Goal: Task Accomplishment & Management: Manage account settings

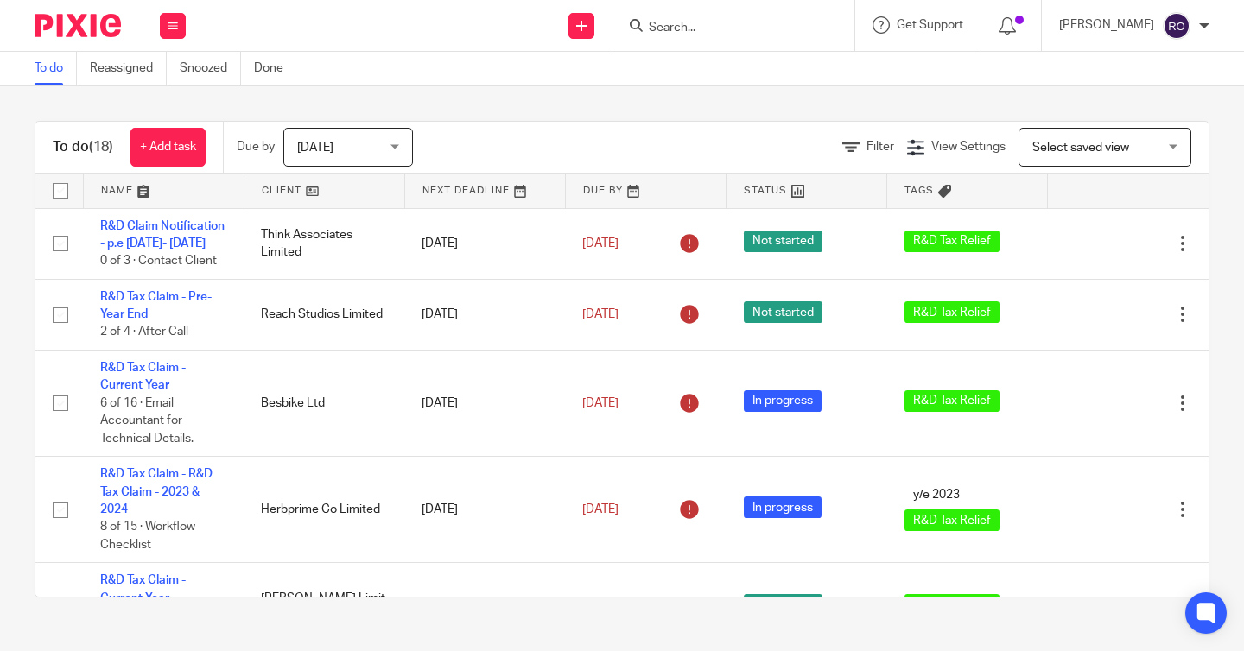
click at [64, 187] on input "checkbox" at bounding box center [60, 190] width 33 height 33
checkbox input "true"
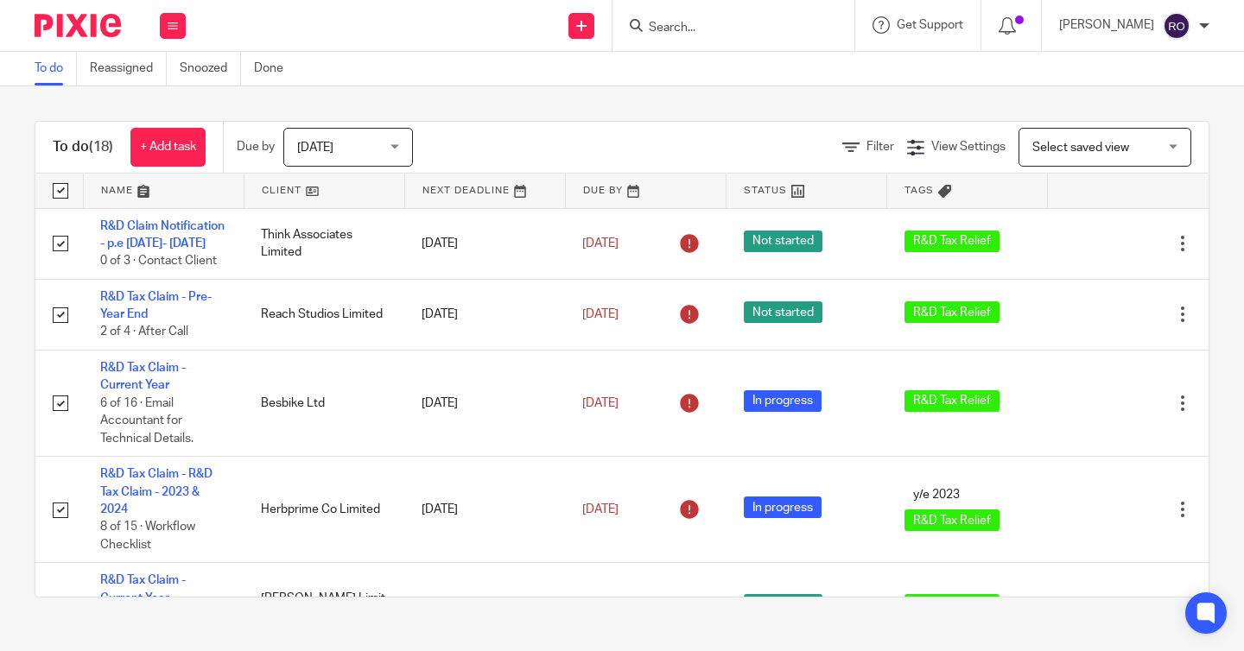
checkbox input "true"
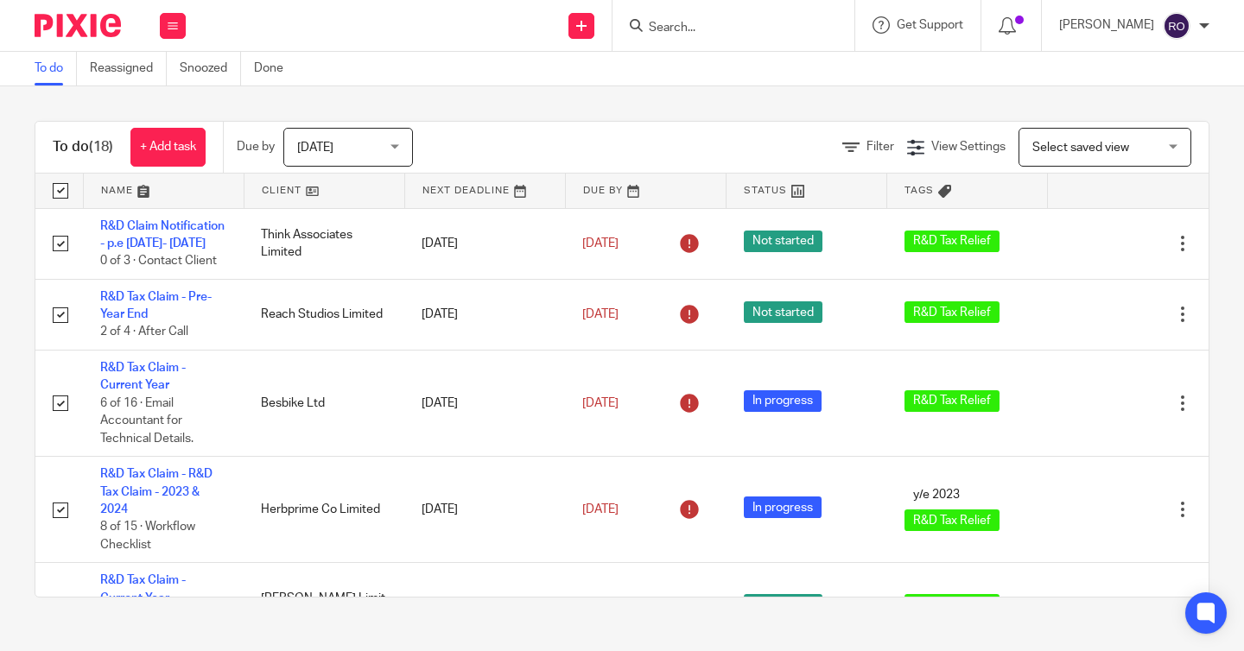
checkbox input "true"
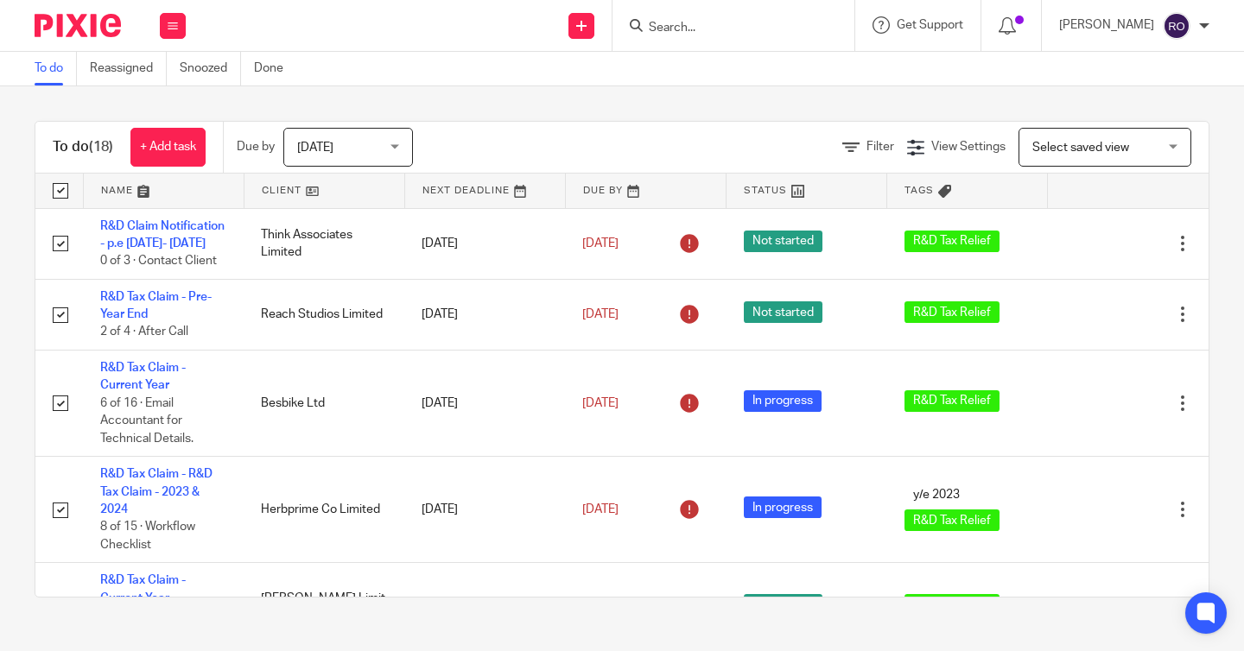
checkbox input "true"
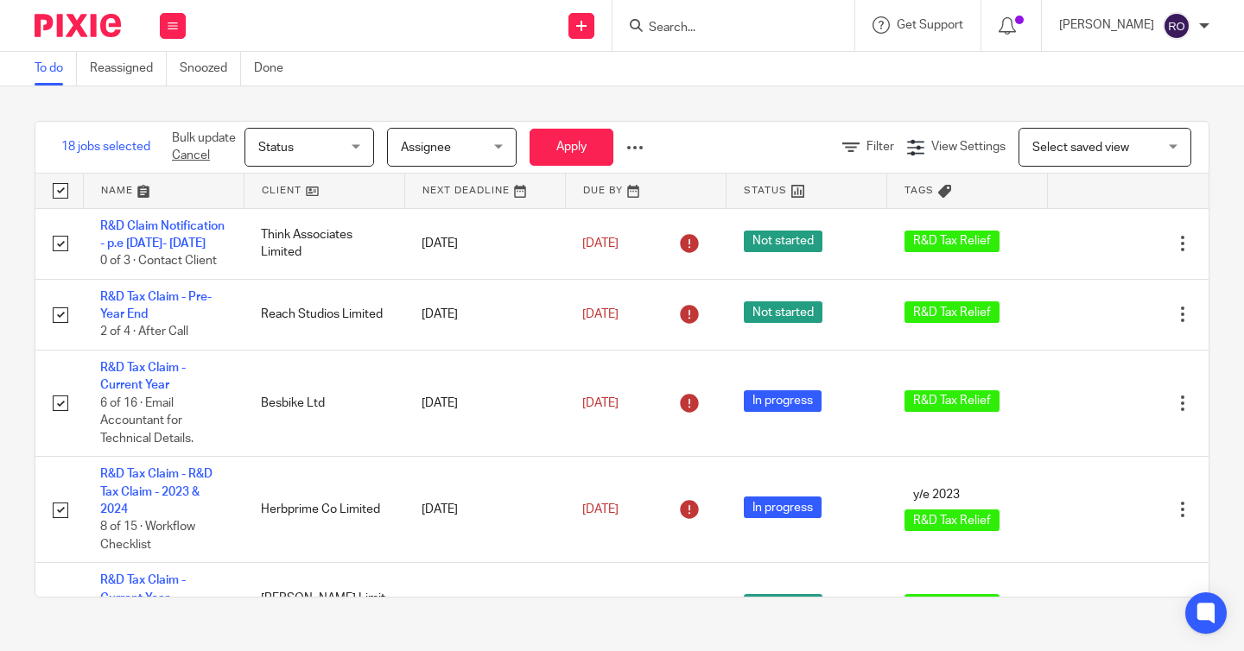
click at [56, 185] on input "checkbox" at bounding box center [60, 190] width 33 height 33
checkbox input "false"
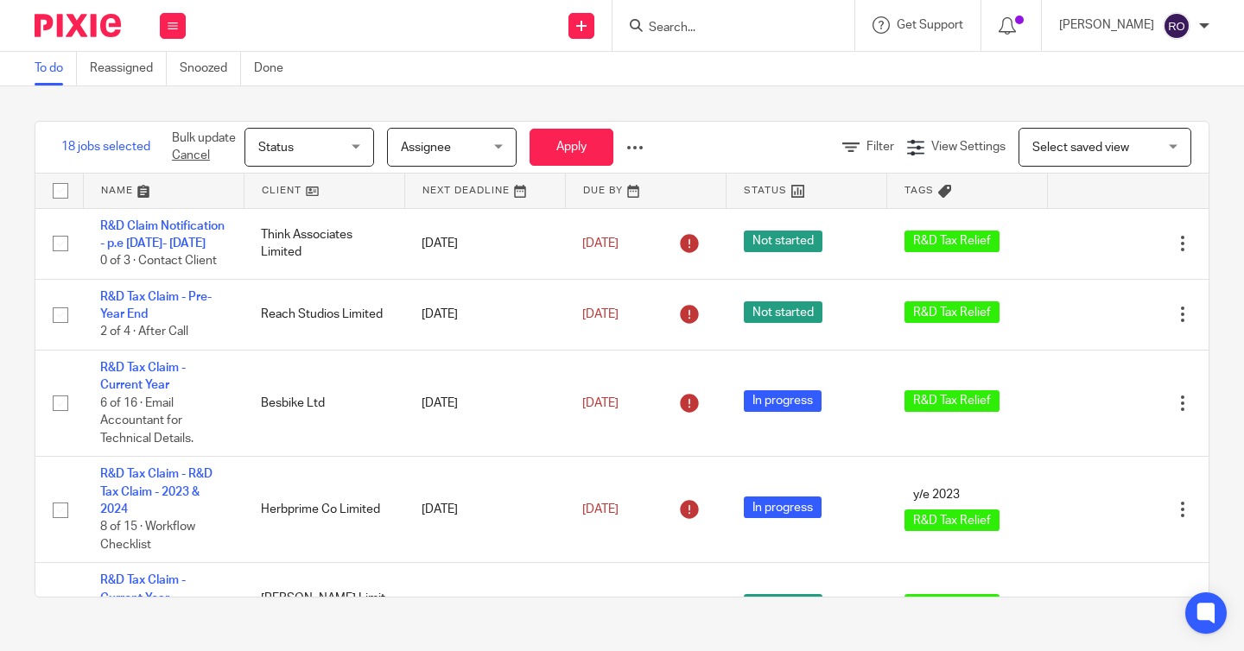
checkbox input "false"
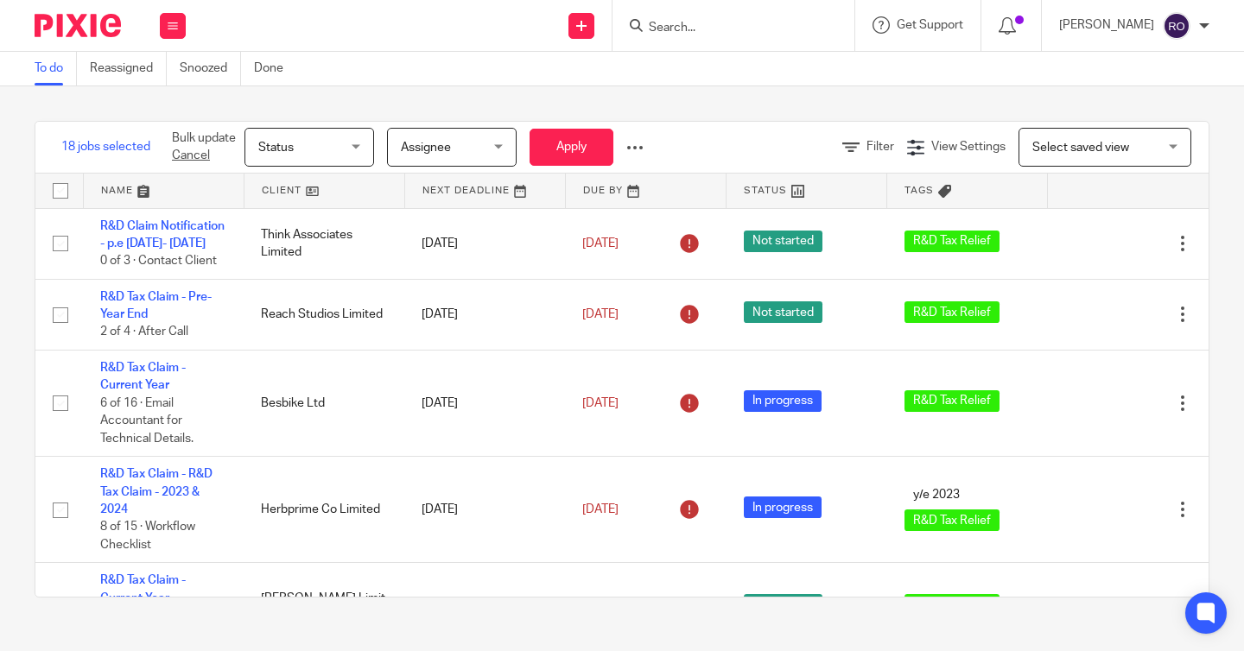
checkbox input "false"
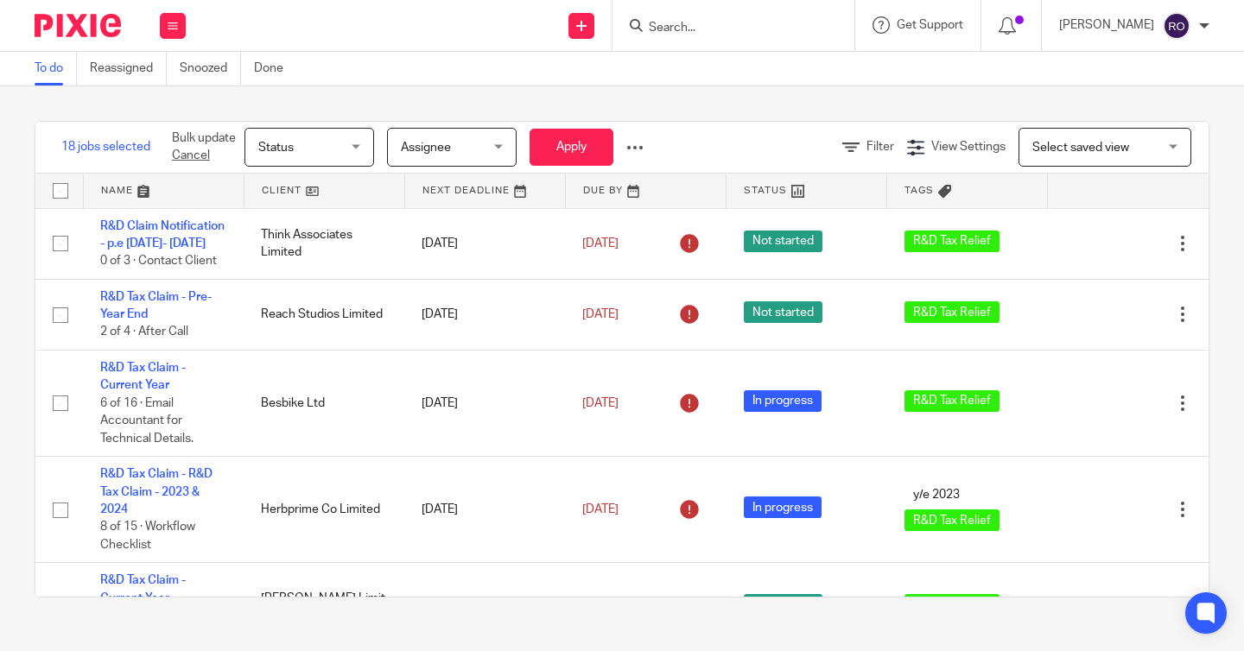
checkbox input "false"
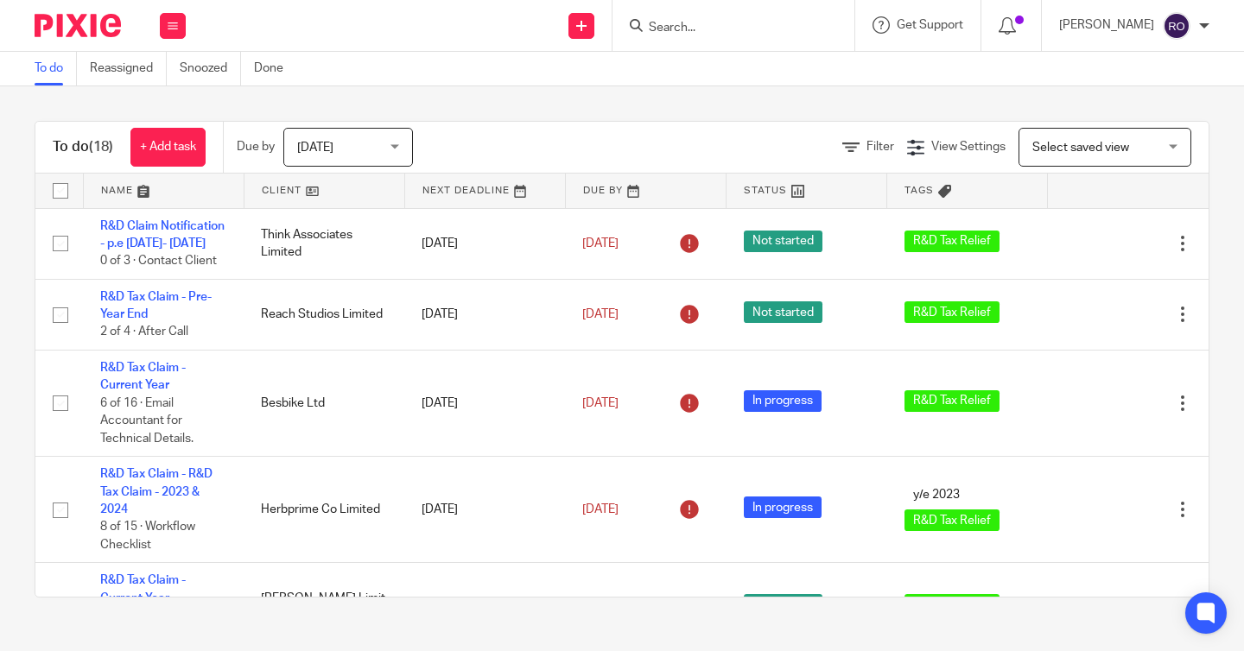
click at [329, 142] on span "[DATE]" at bounding box center [315, 148] width 36 height 12
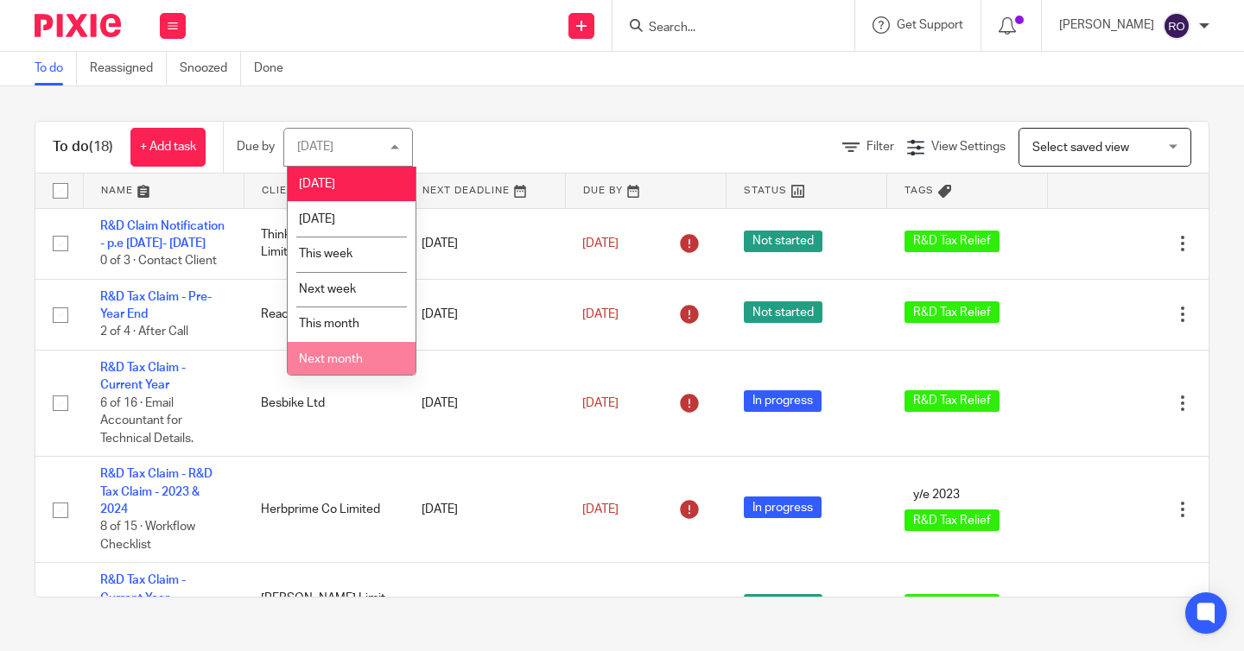
scroll to position [42, 0]
click at [338, 351] on li "All" at bounding box center [352, 356] width 128 height 35
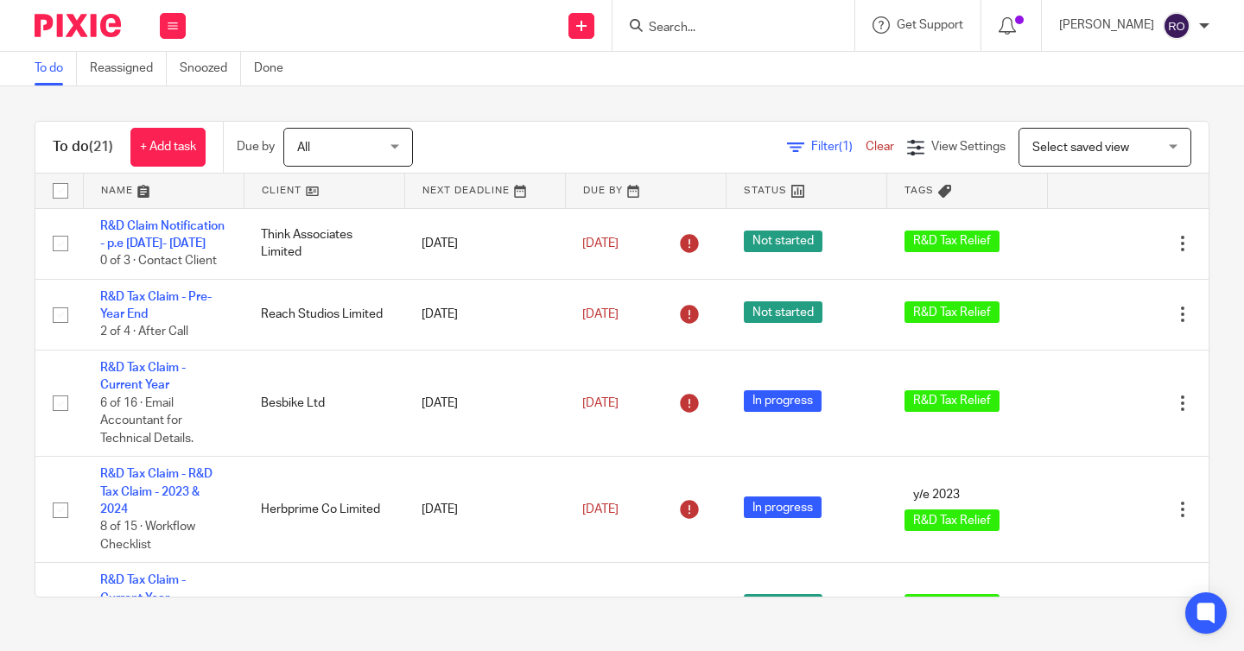
click at [64, 190] on input "checkbox" at bounding box center [60, 190] width 33 height 33
checkbox input "true"
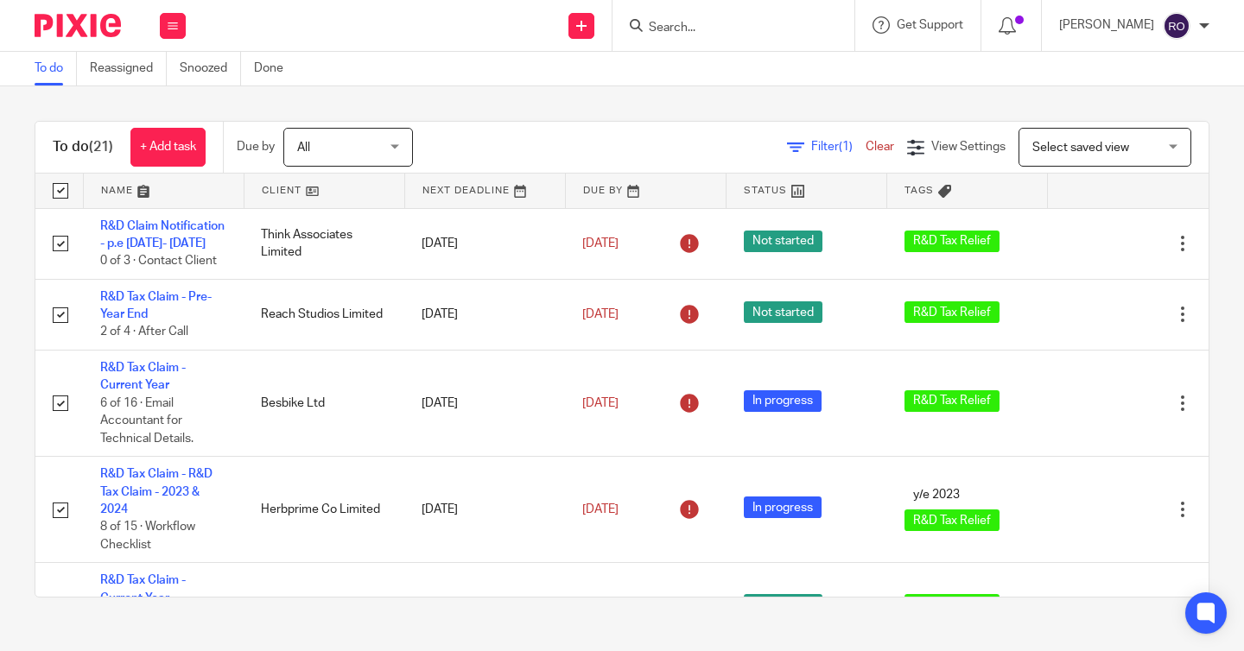
checkbox input "true"
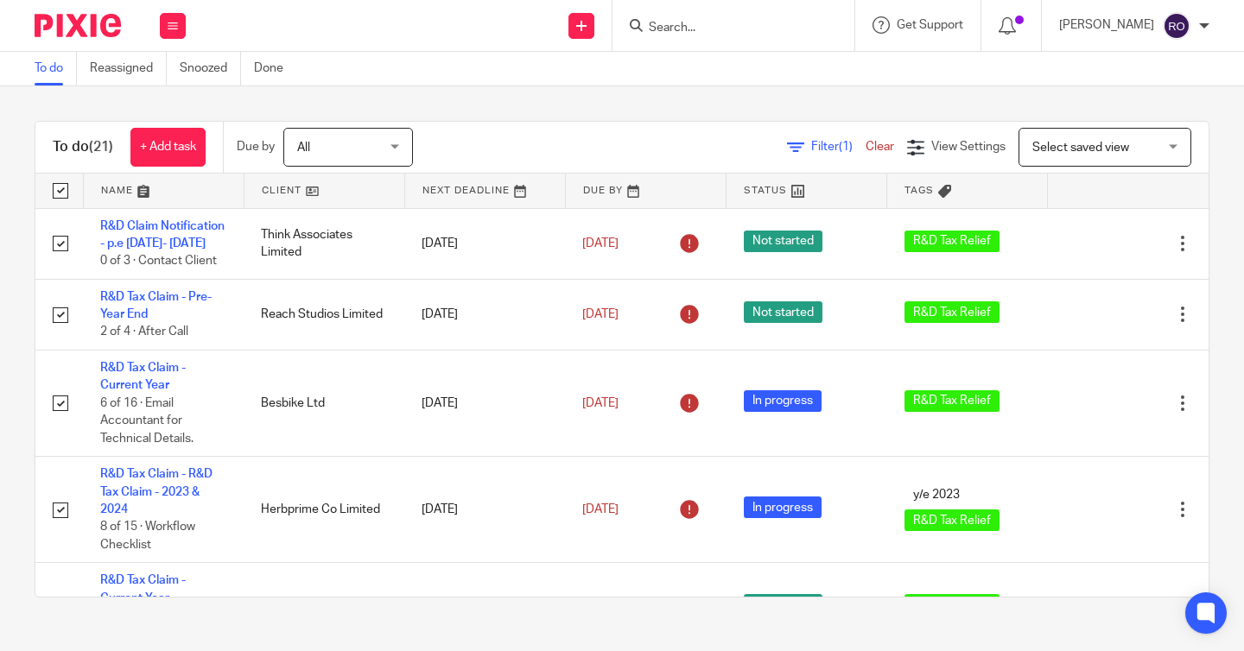
checkbox input "true"
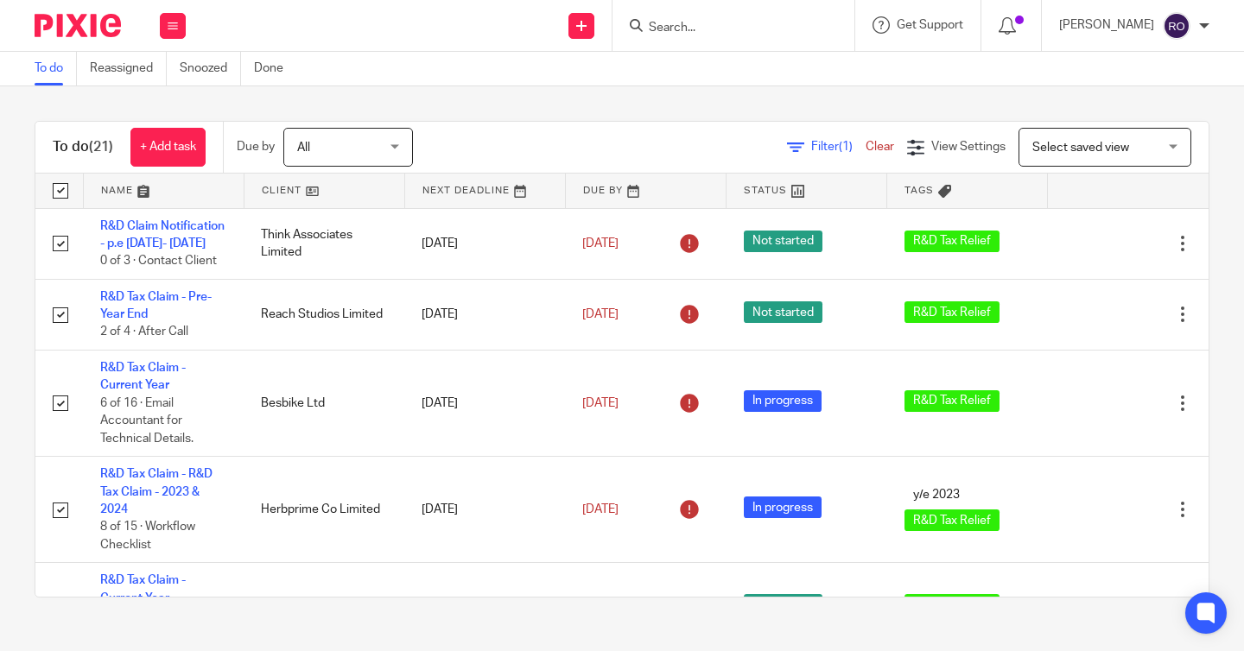
checkbox input "true"
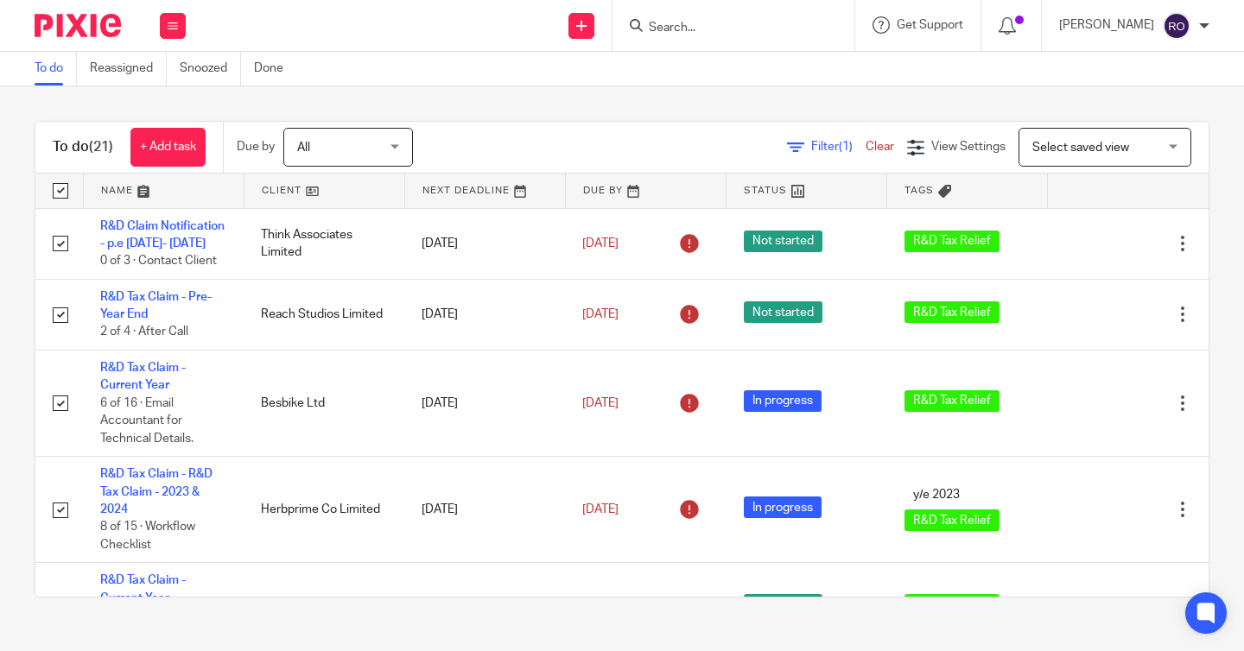
checkbox input "true"
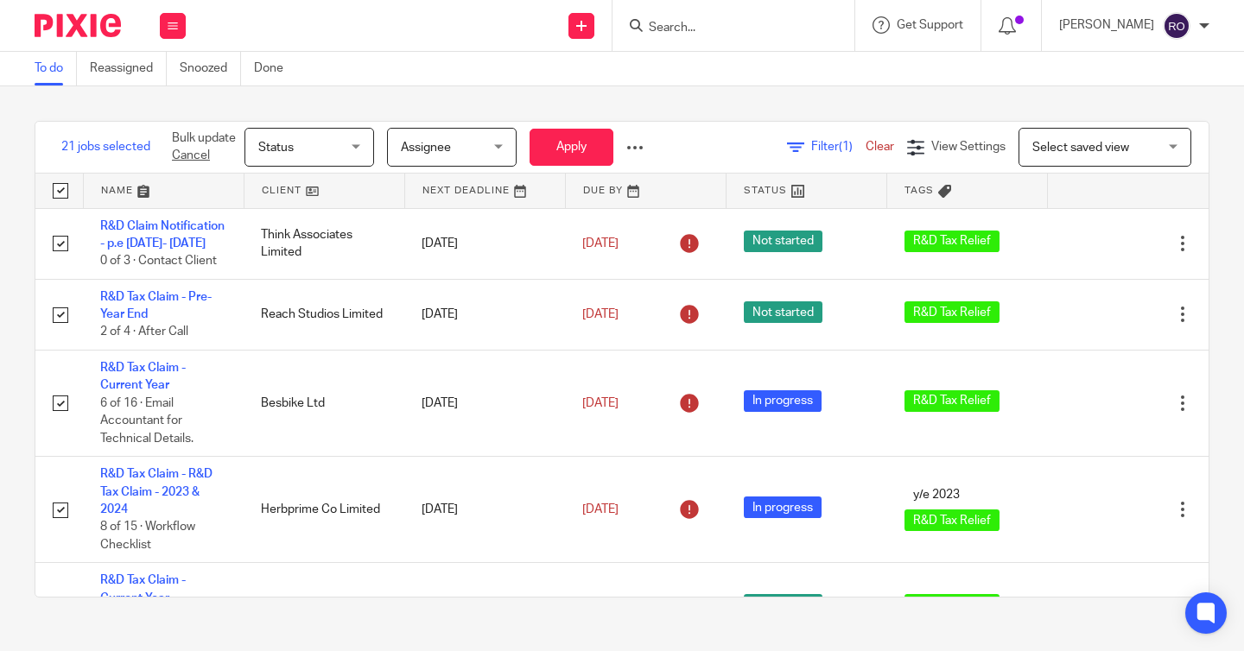
click at [478, 159] on span "Assignee" at bounding box center [447, 147] width 92 height 36
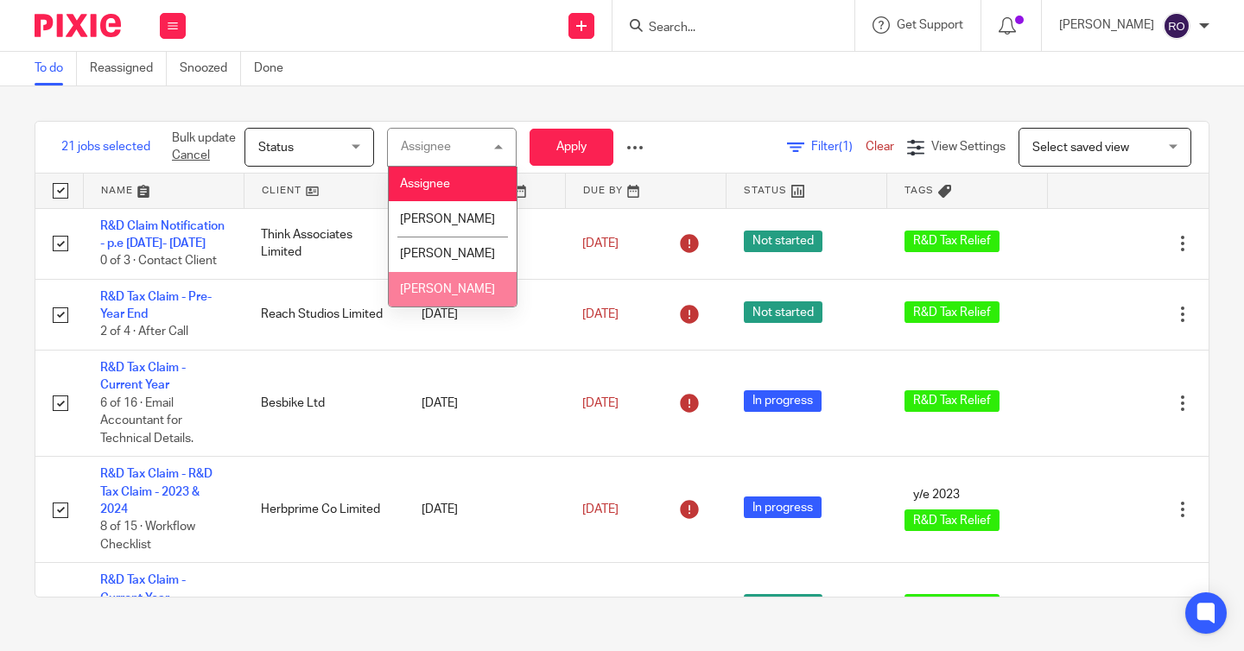
click at [466, 288] on li "[PERSON_NAME]" at bounding box center [453, 289] width 128 height 35
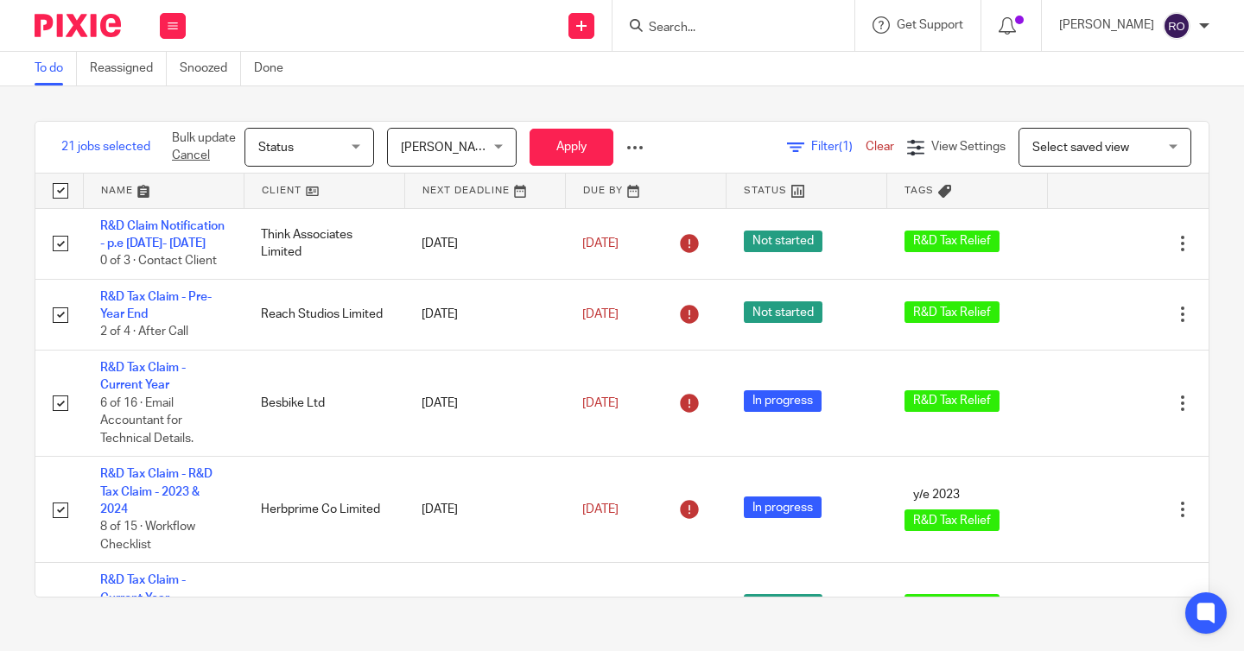
click at [339, 159] on span "Status" at bounding box center [304, 147] width 92 height 36
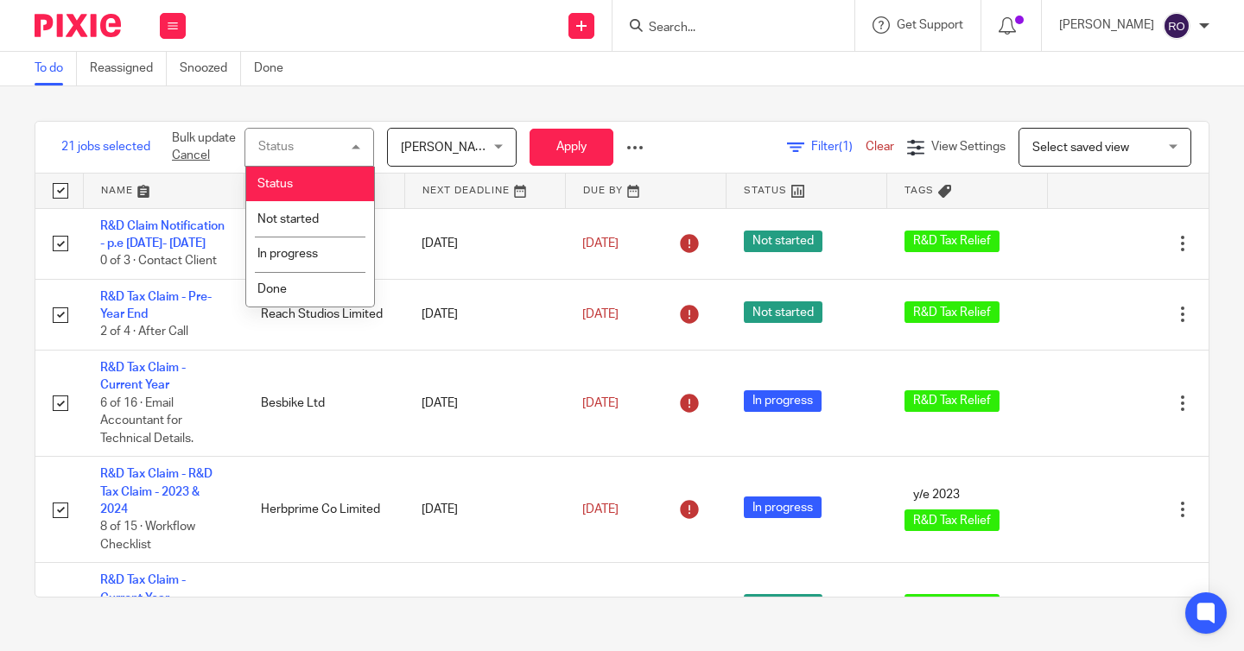
click at [399, 105] on div "21 jobs selected Bulk update Cancel Status Status Status Not started In progres…" at bounding box center [622, 359] width 1244 height 546
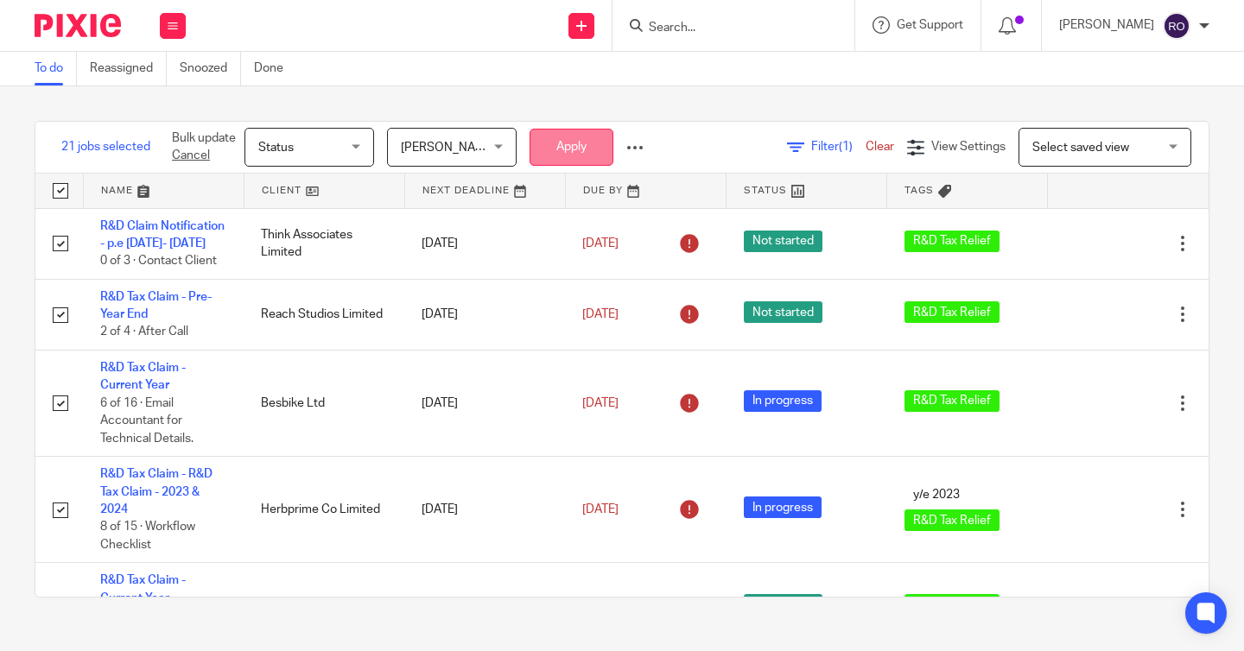
click at [596, 138] on button "Apply" at bounding box center [571, 147] width 84 height 37
